Goal: Check status: Check status

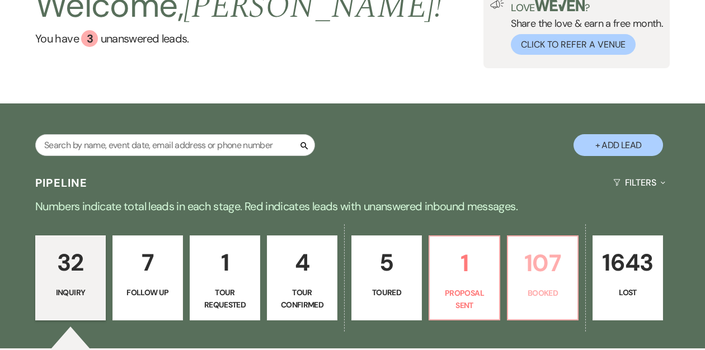
click at [534, 269] on p "107" at bounding box center [543, 264] width 56 height 38
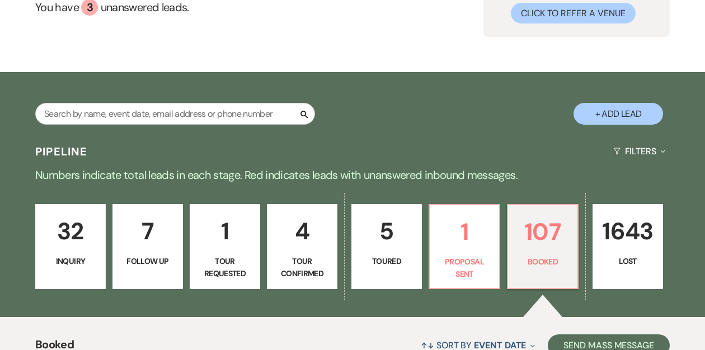
scroll to position [117, 0]
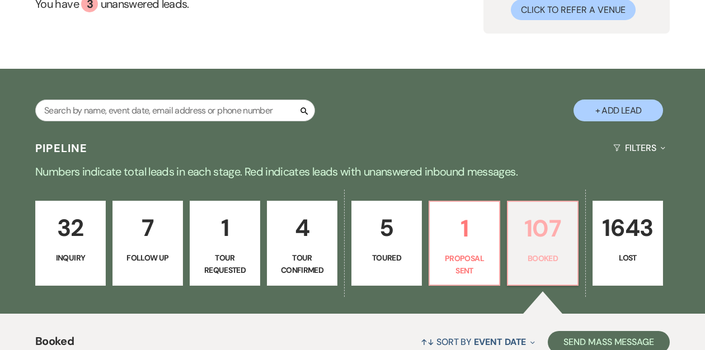
click at [538, 252] on p "Booked" at bounding box center [543, 258] width 56 height 12
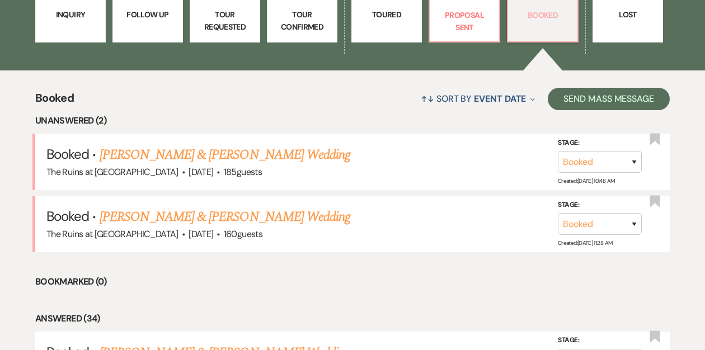
scroll to position [362, 0]
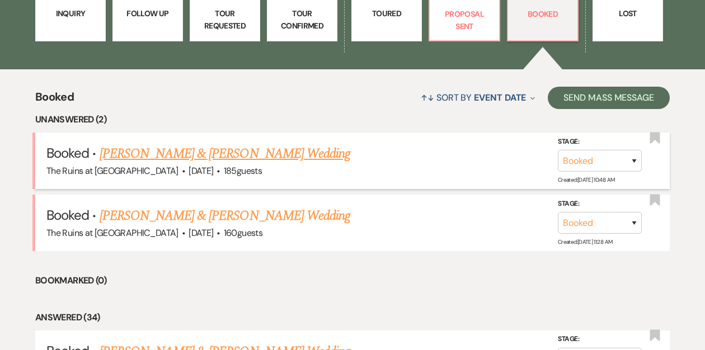
click at [213, 155] on link "[PERSON_NAME] & [PERSON_NAME] Wedding" at bounding box center [225, 154] width 251 height 20
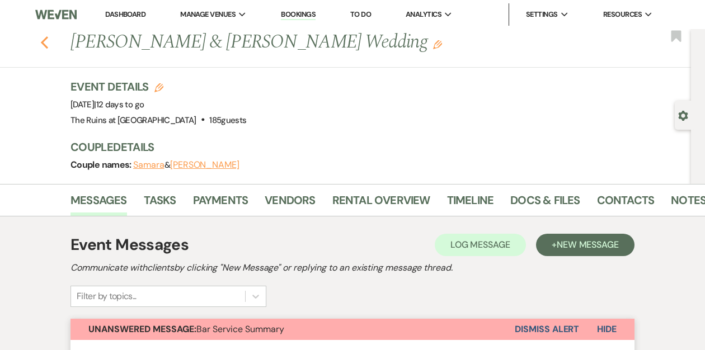
click at [44, 43] on icon "Previous" at bounding box center [44, 42] width 8 height 13
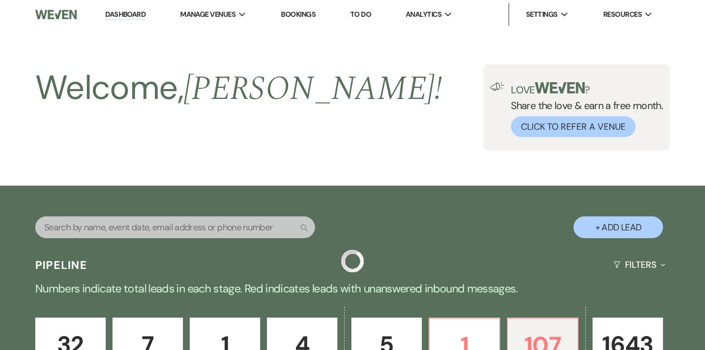
scroll to position [362, 0]
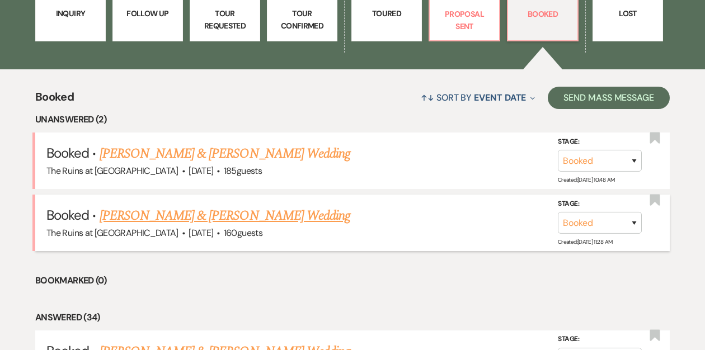
click at [188, 216] on link "[PERSON_NAME] & [PERSON_NAME] Wedding" at bounding box center [225, 216] width 251 height 20
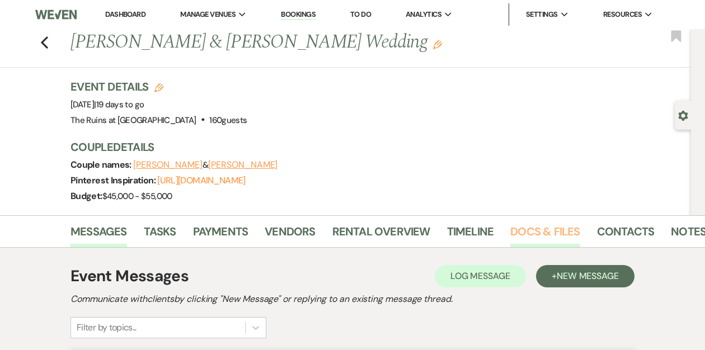
click at [550, 230] on link "Docs & Files" at bounding box center [545, 235] width 69 height 25
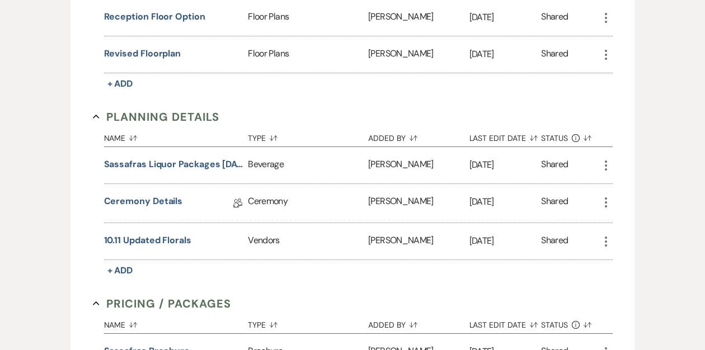
scroll to position [1273, 0]
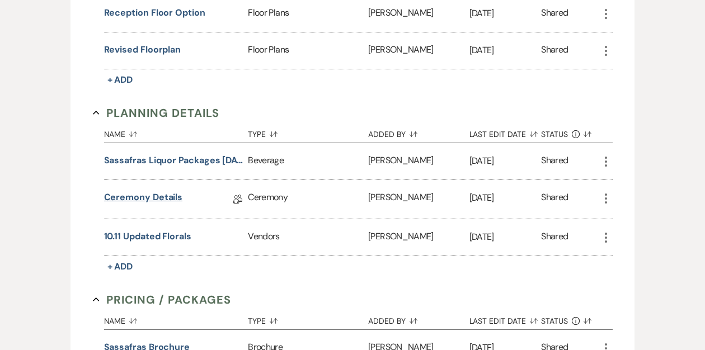
click at [159, 191] on link "Ceremony Details" at bounding box center [143, 199] width 79 height 17
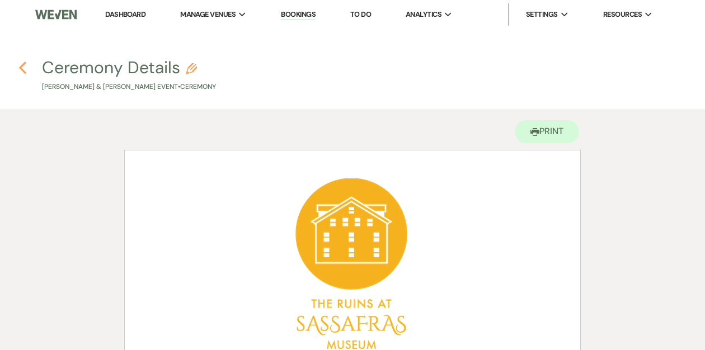
click at [22, 67] on icon "Previous" at bounding box center [22, 67] width 8 height 13
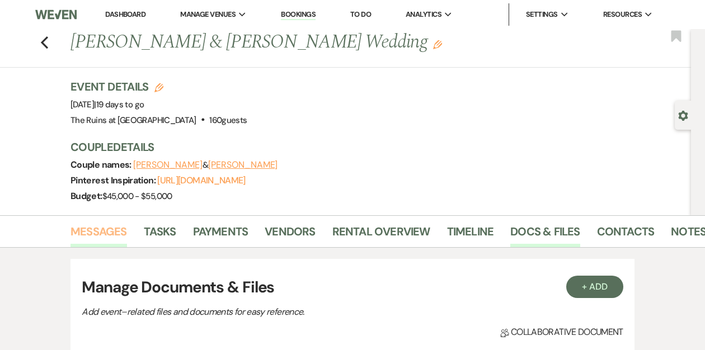
click at [111, 230] on link "Messages" at bounding box center [99, 235] width 57 height 25
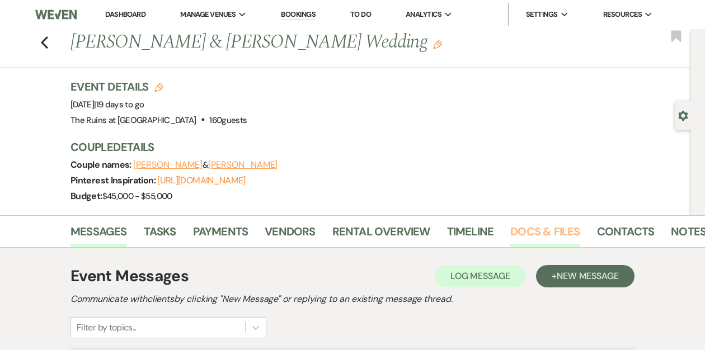
click at [537, 228] on link "Docs & Files" at bounding box center [545, 235] width 69 height 25
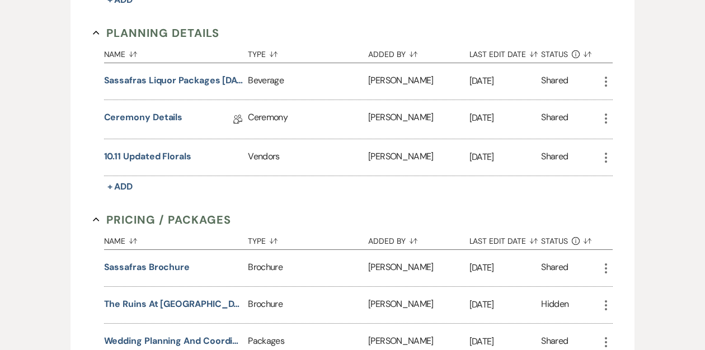
scroll to position [1358, 0]
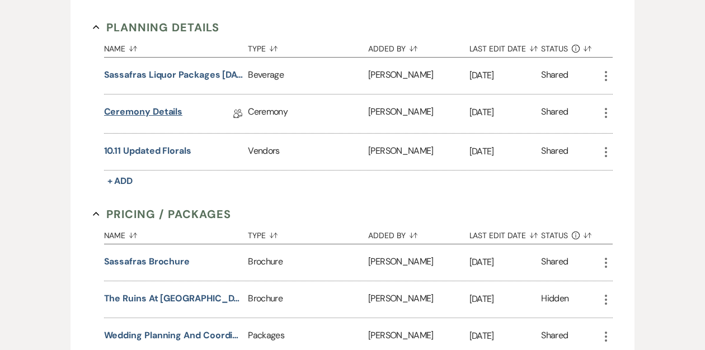
click at [166, 106] on link "Ceremony Details" at bounding box center [143, 113] width 79 height 17
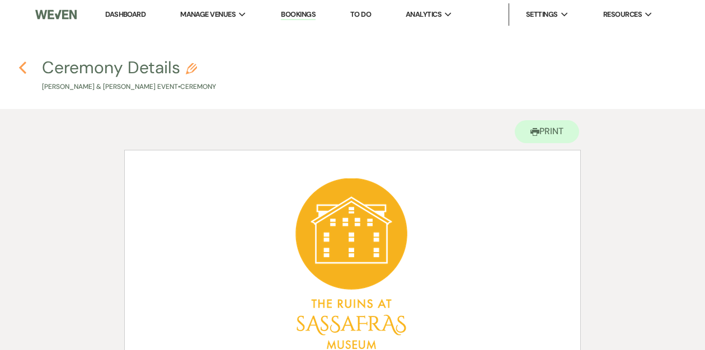
click at [22, 69] on use "button" at bounding box center [22, 68] width 7 height 12
